Goal: Information Seeking & Learning: Learn about a topic

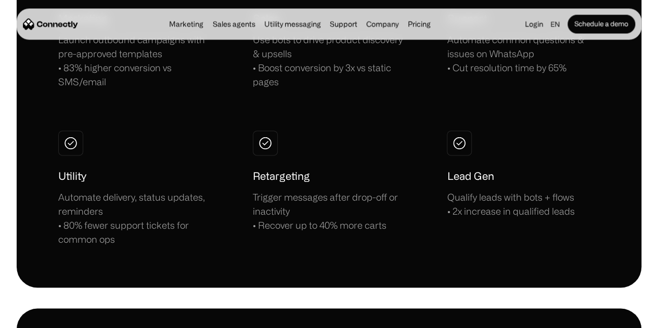
scroll to position [946, 0]
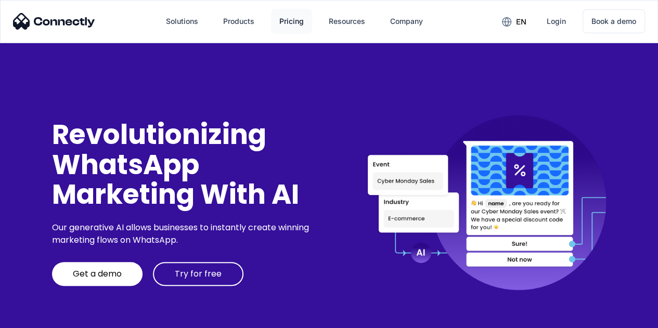
click at [291, 18] on div "Pricing" at bounding box center [291, 21] width 24 height 15
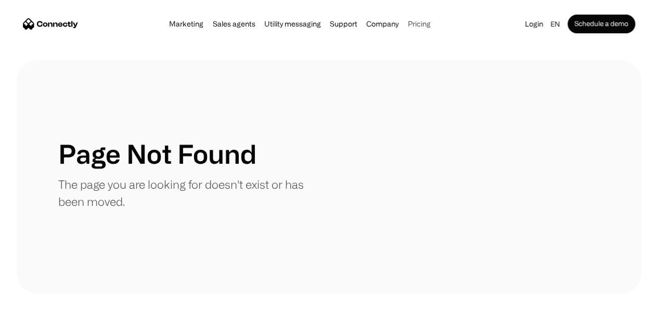
click at [428, 28] on link "Pricing" at bounding box center [419, 24] width 29 height 8
